Goal: Task Accomplishment & Management: Manage account settings

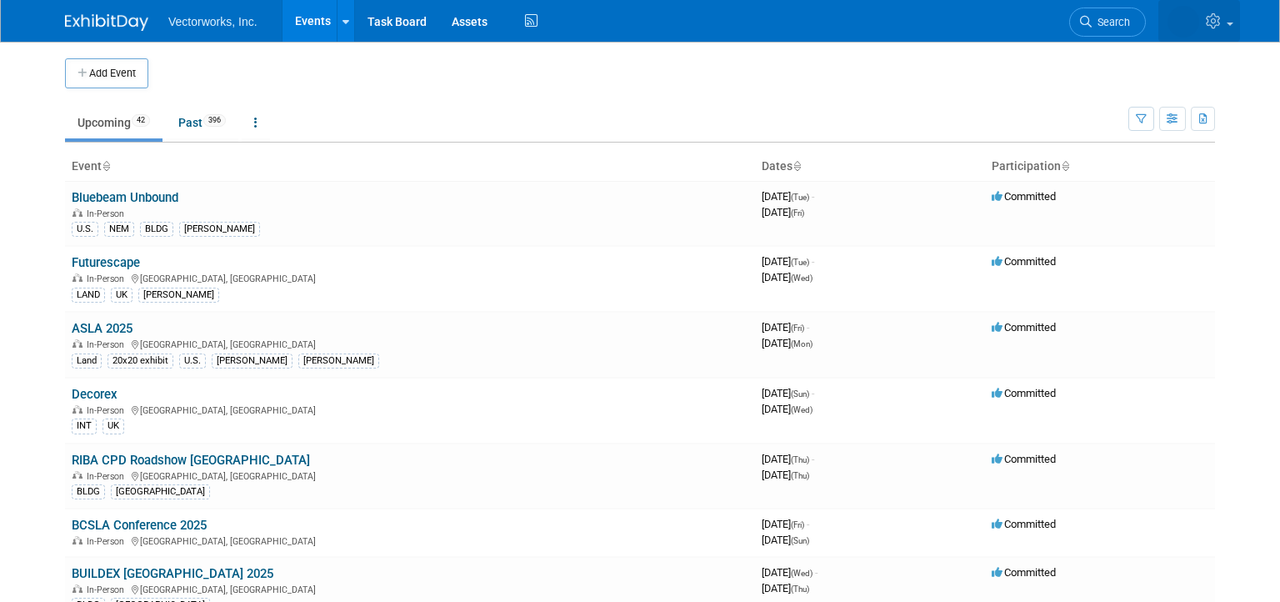
click at [1214, 20] on icon at bounding box center [1215, 20] width 19 height 15
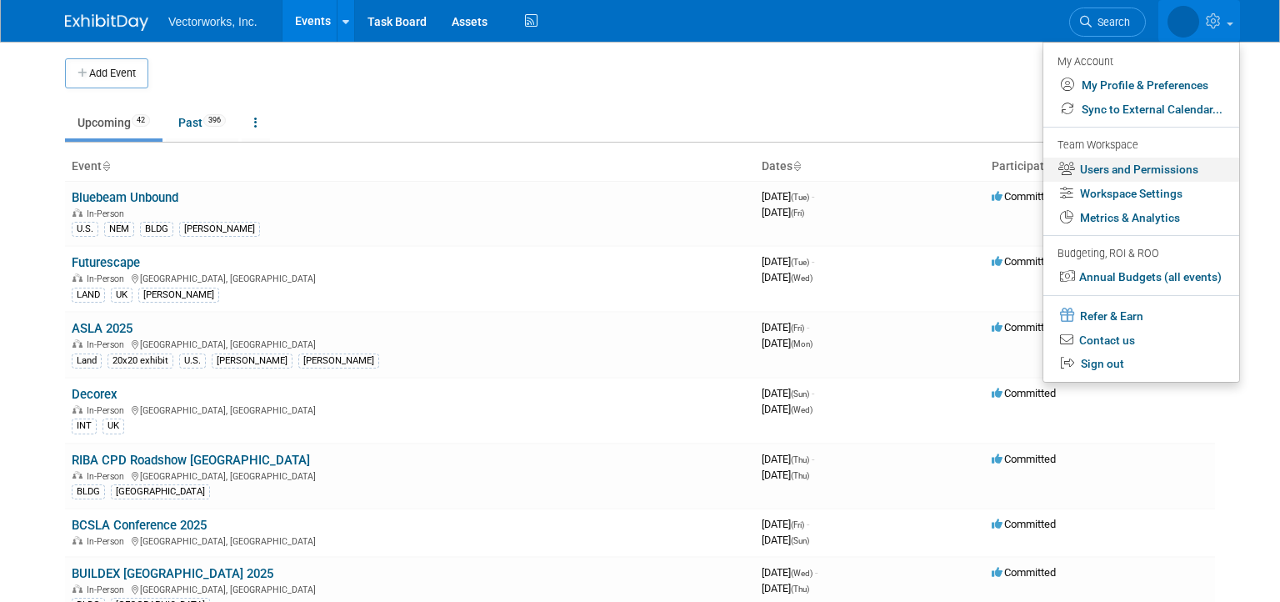
click at [1105, 170] on link "Users and Permissions" at bounding box center [1142, 170] width 196 height 24
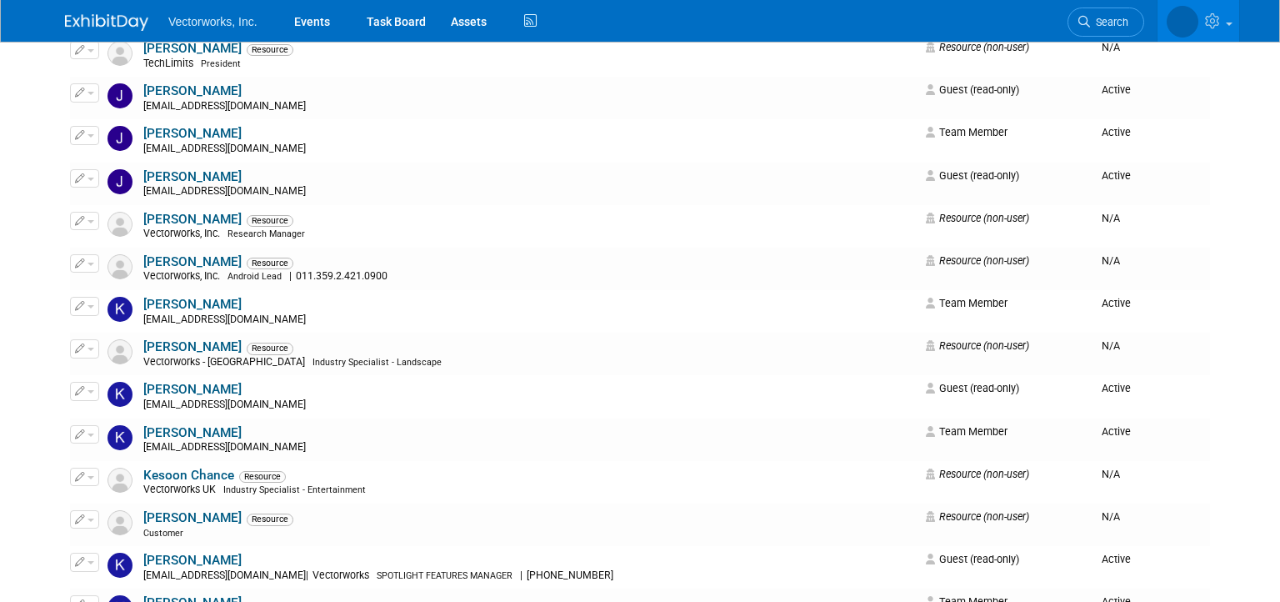
scroll to position [2229, 0]
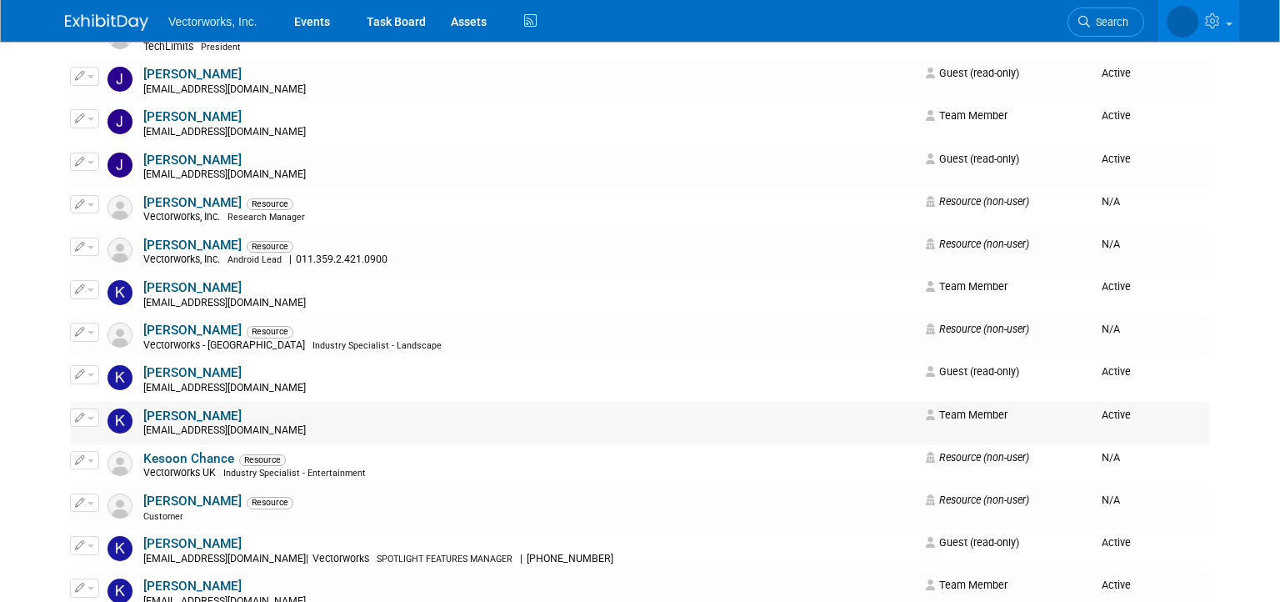
click at [953, 418] on span "Team Member" at bounding box center [967, 414] width 82 height 13
click at [93, 423] on button "button" at bounding box center [84, 417] width 29 height 18
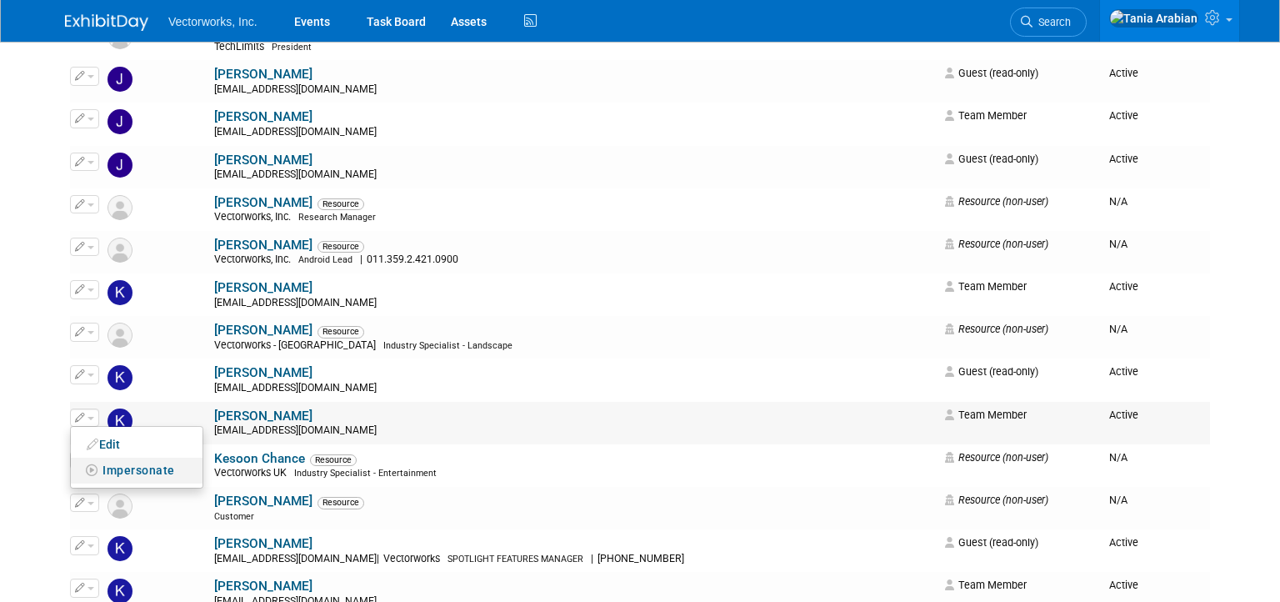
click at [120, 471] on span "Impersonate" at bounding box center [139, 469] width 73 height 13
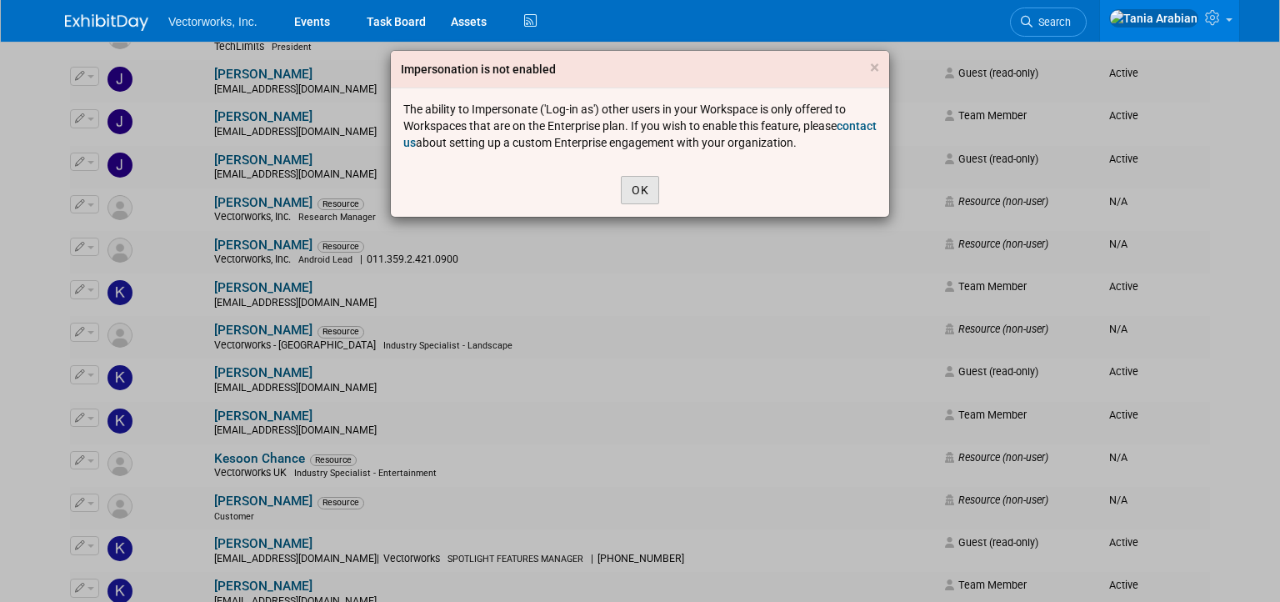
click at [648, 186] on button "OK" at bounding box center [640, 190] width 38 height 28
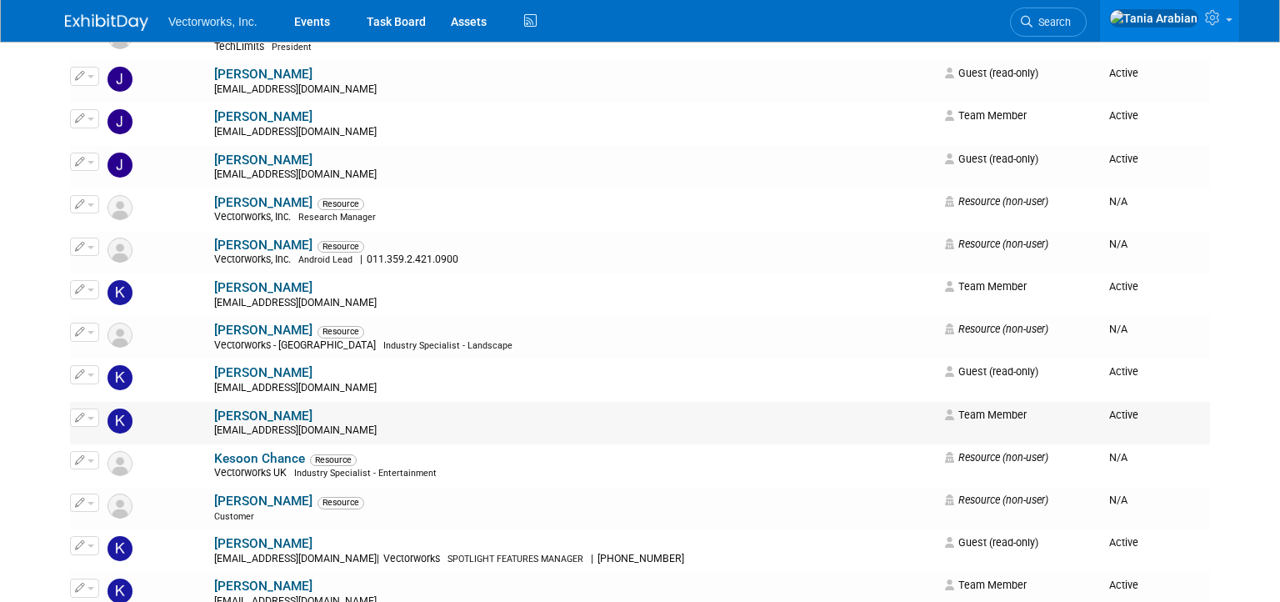
click at [93, 419] on span "button" at bounding box center [91, 418] width 7 height 3
click at [103, 446] on link "Edit" at bounding box center [137, 444] width 132 height 23
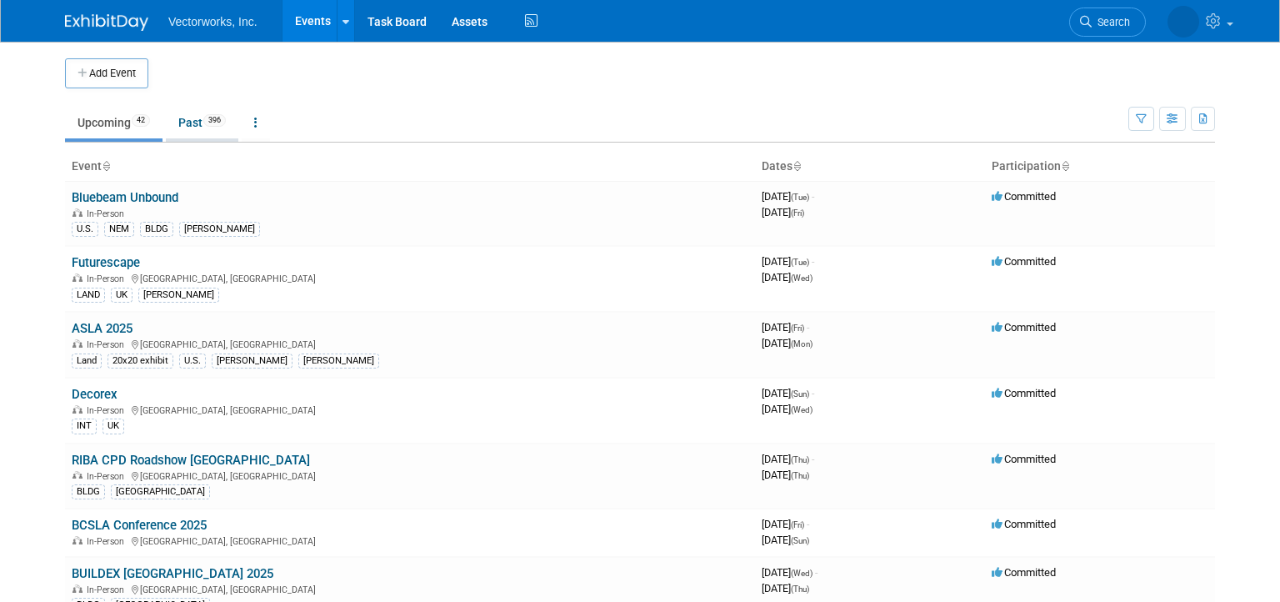
click at [200, 124] on link "Past 396" at bounding box center [202, 123] width 73 height 32
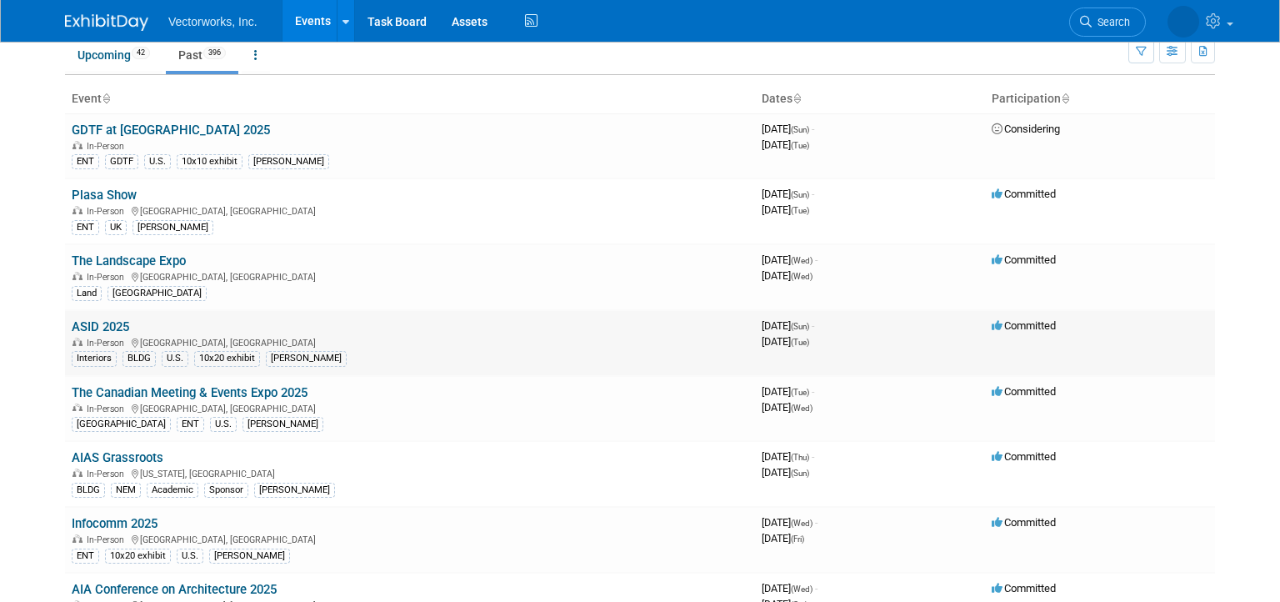
scroll to position [85, 0]
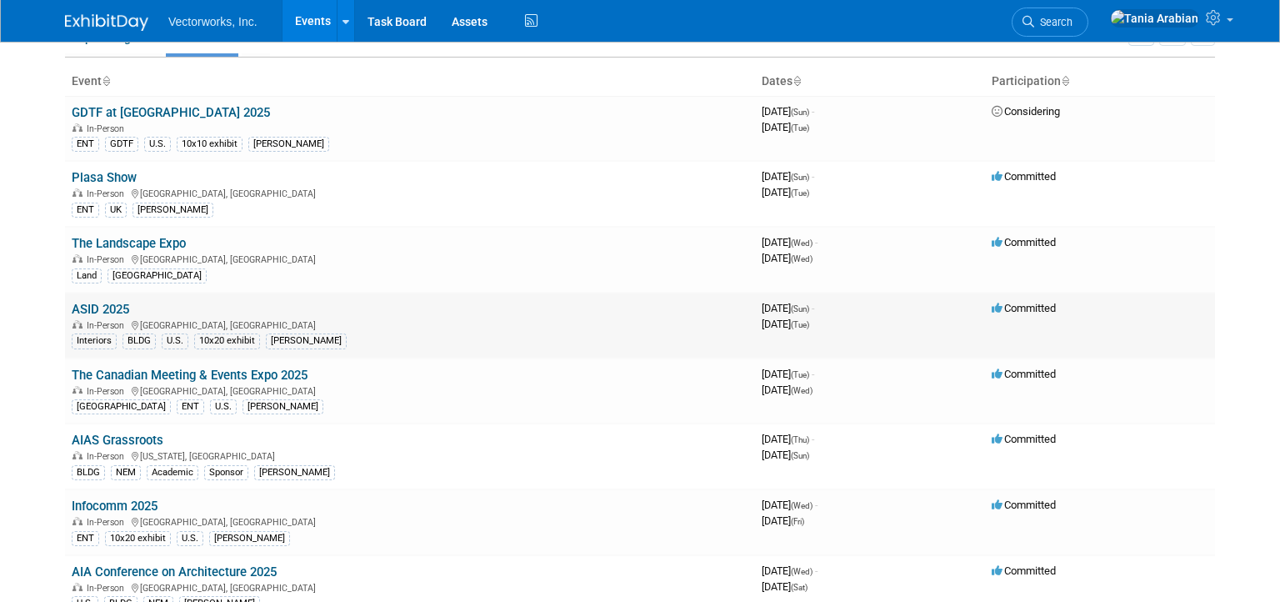
click at [84, 300] on td "ASID 2025 In-Person Atlanta, GA Interiors BLDG U.S. 10x20 exhibit Sarah" at bounding box center [410, 326] width 690 height 66
click at [89, 306] on link "ASID 2025" at bounding box center [101, 309] width 58 height 15
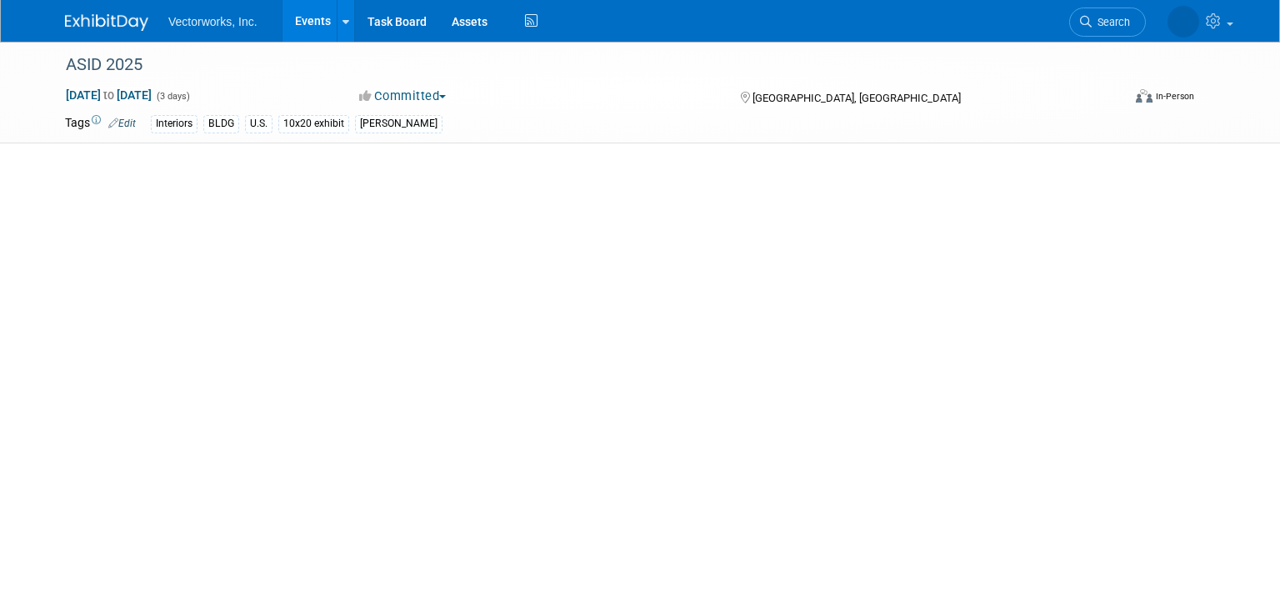
select select "[PERSON_NAME]"
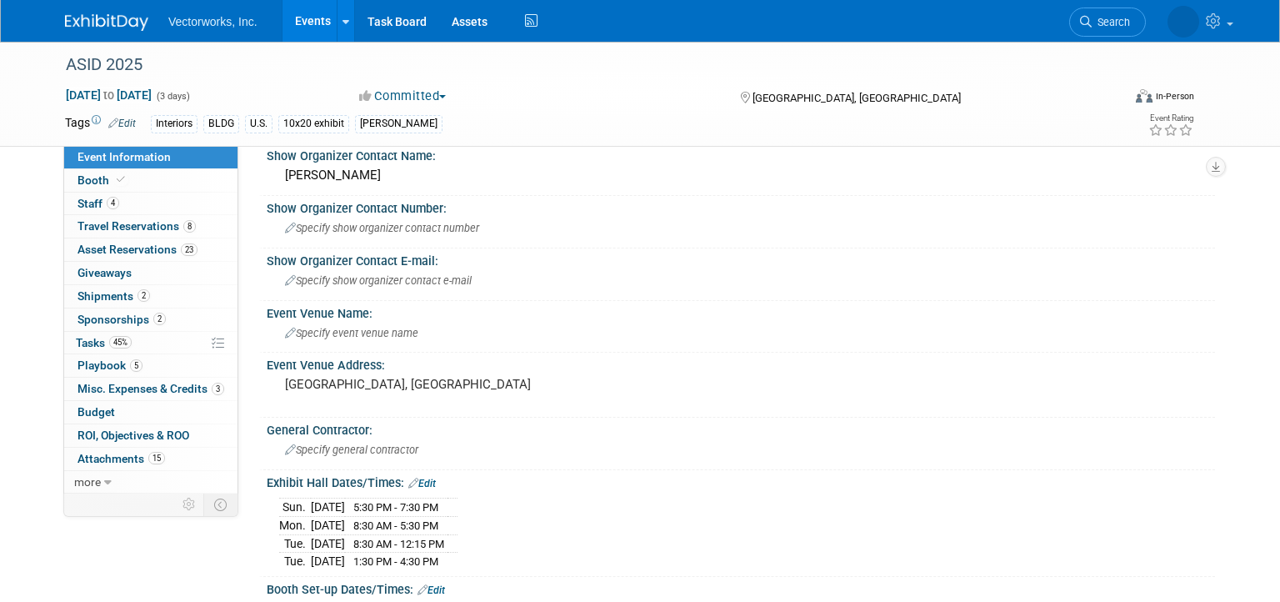
scroll to position [128, 0]
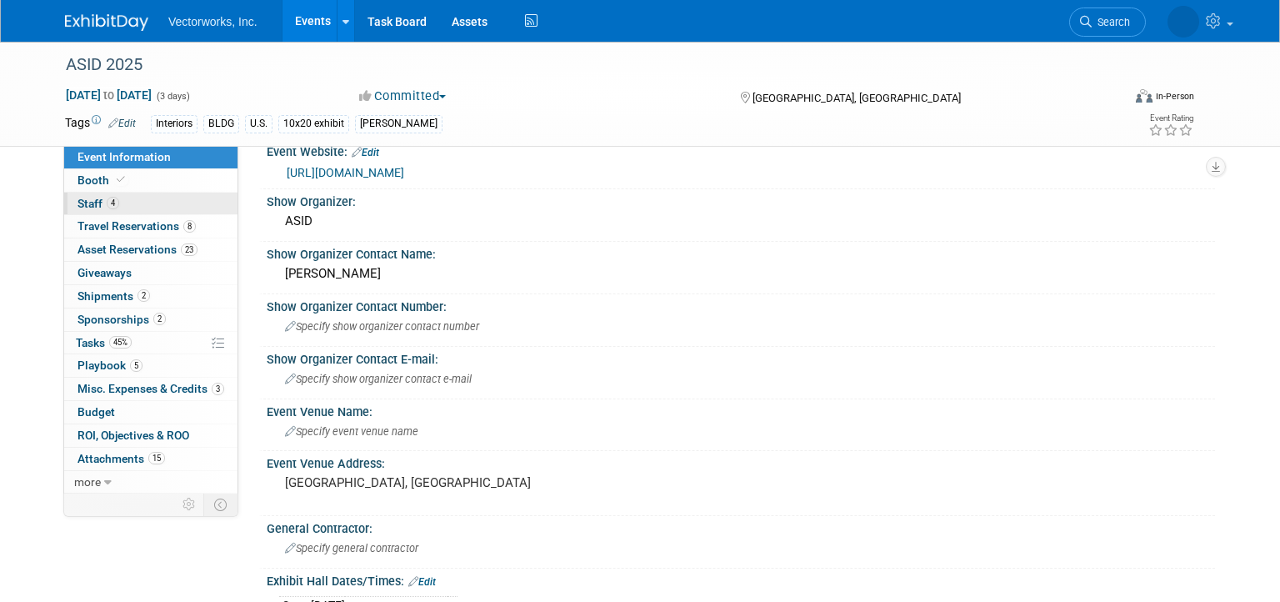
click at [97, 207] on span "Staff 4" at bounding box center [99, 203] width 42 height 13
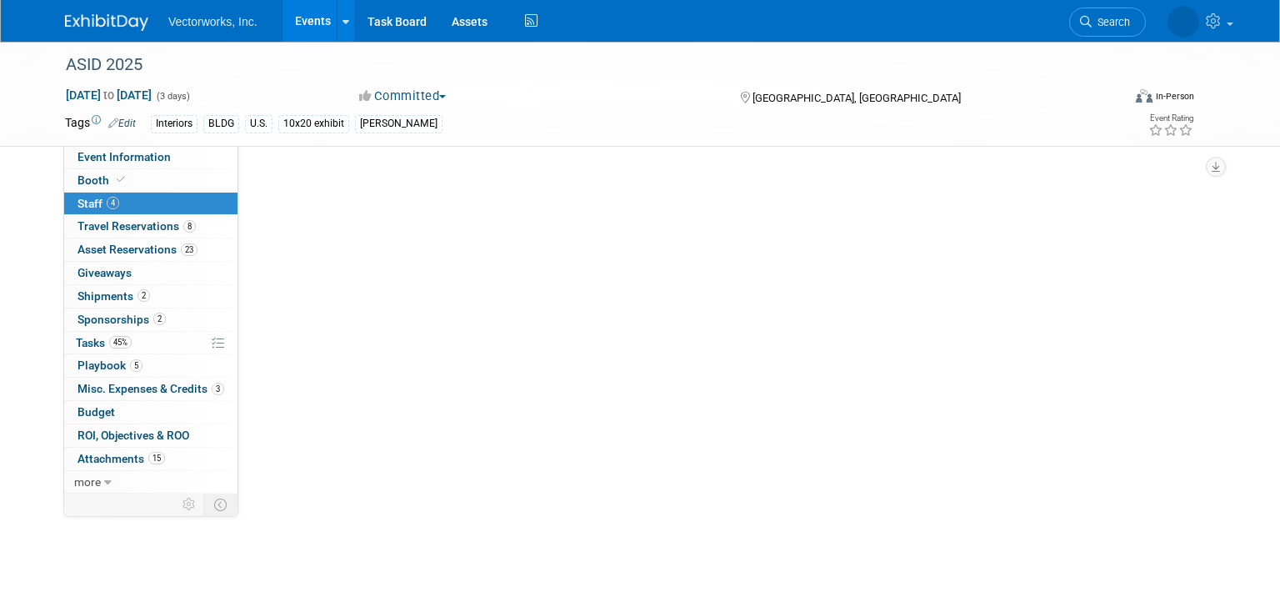
scroll to position [0, 0]
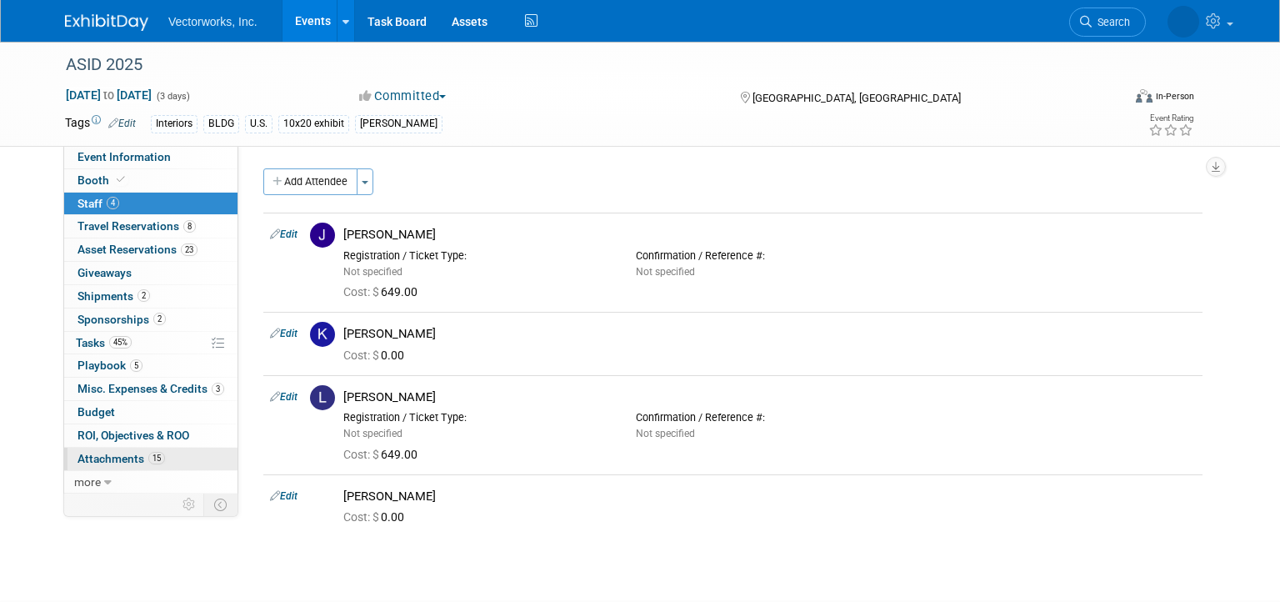
click at [118, 454] on span "Attachments 15" at bounding box center [122, 458] width 88 height 13
